Goal: Task Accomplishment & Management: Manage account settings

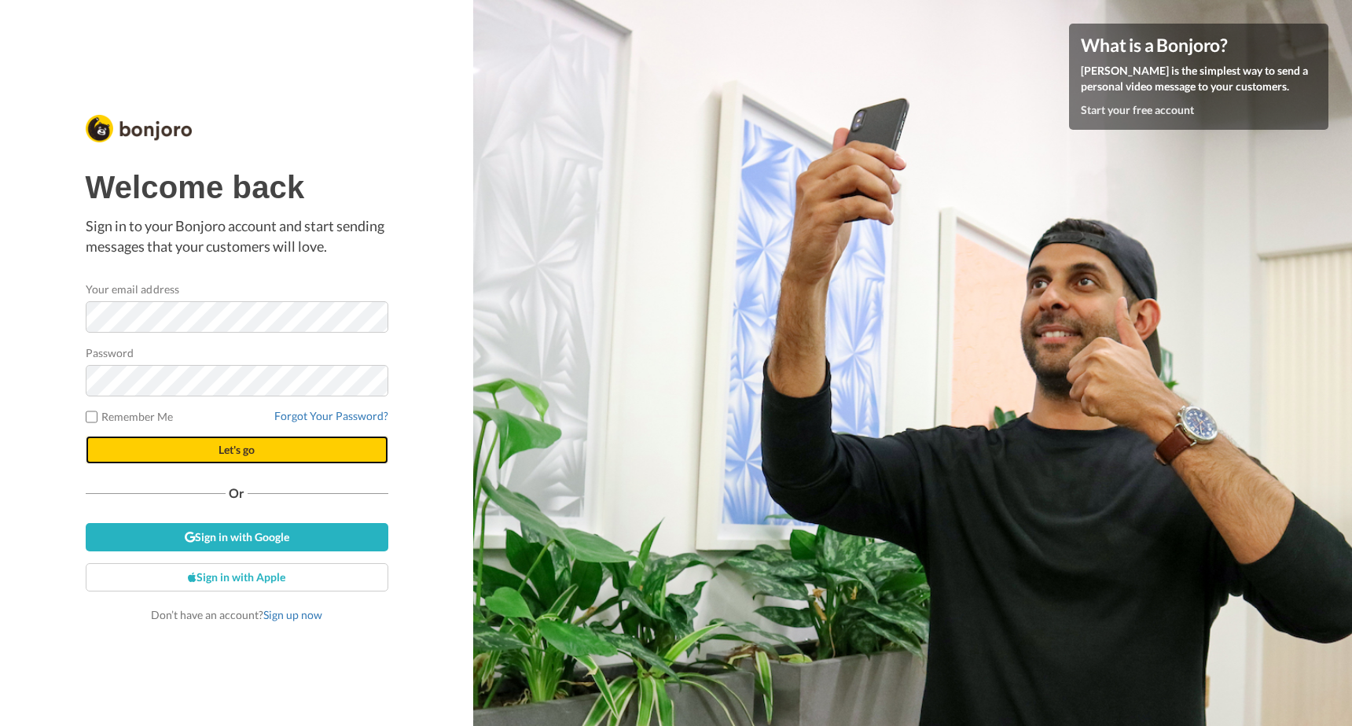
click at [237, 449] on span "Let's go" at bounding box center [237, 449] width 36 height 13
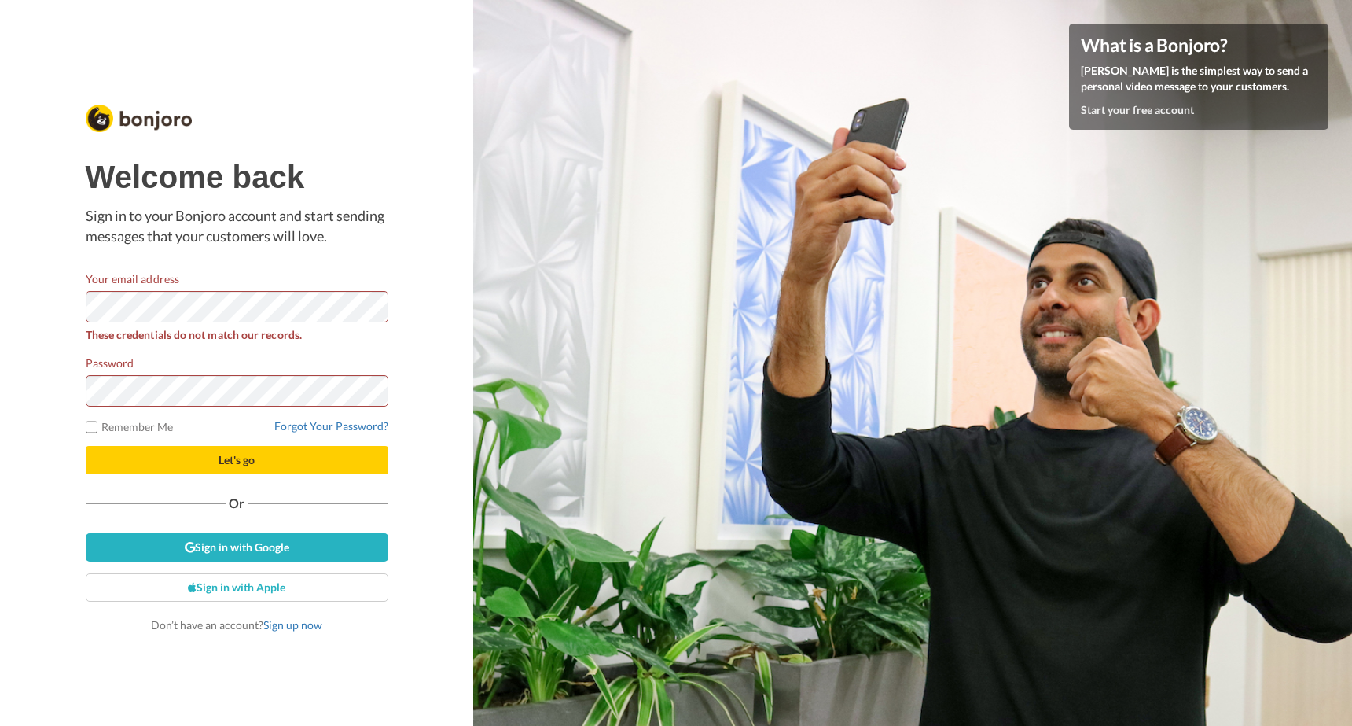
click at [64, 306] on div "Welcome back Sign in to your Bonjoro account and start sending messages that yo…" at bounding box center [236, 363] width 473 height 726
click at [47, 394] on div "Welcome back Sign in to your Bonjoro account and start sending messages that yo…" at bounding box center [236, 363] width 473 height 726
click at [86, 446] on button "Let's go" at bounding box center [237, 460] width 303 height 28
click at [35, 314] on div "Welcome back Sign in to your Bonjoro account and start sending messages that yo…" at bounding box center [236, 363] width 473 height 726
click at [421, 330] on div "Welcome back Sign in to your Bonjoro account and start sending messages that yo…" at bounding box center [236, 363] width 473 height 726
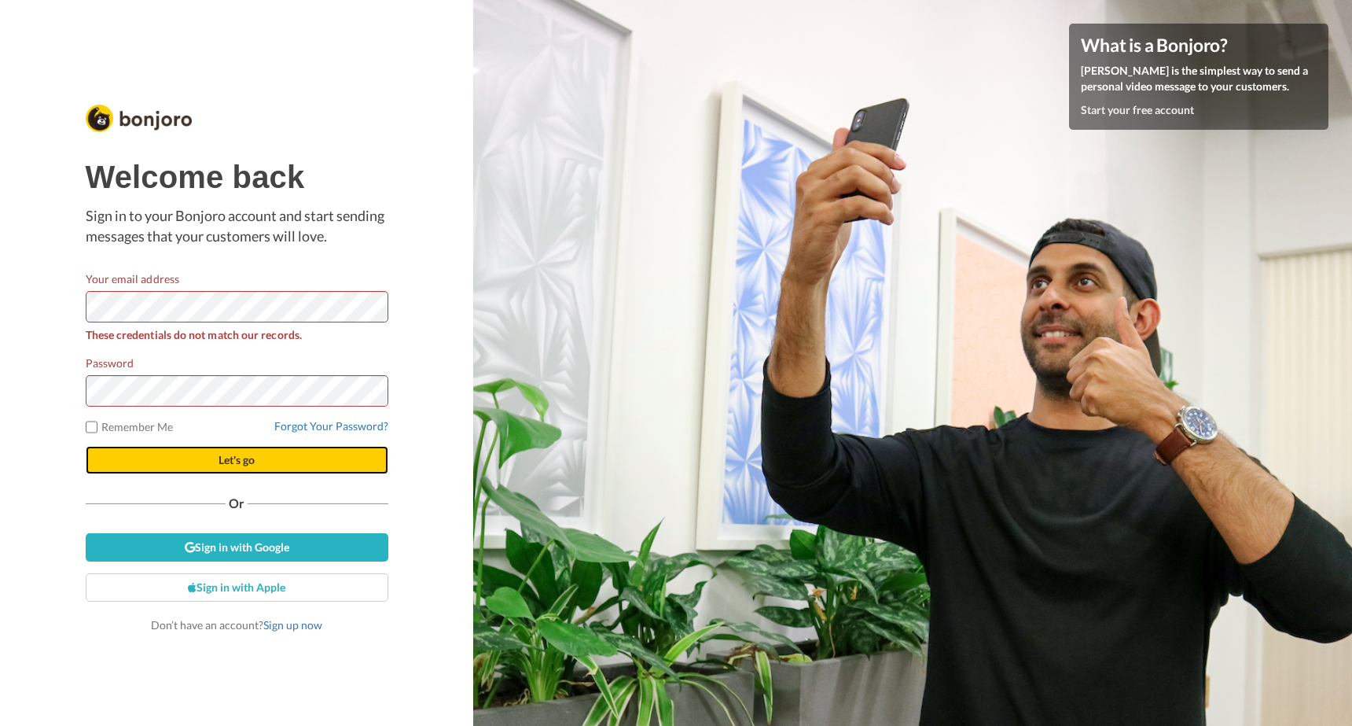
click at [237, 457] on span "Let's go" at bounding box center [237, 459] width 36 height 13
